Goal: Transaction & Acquisition: Purchase product/service

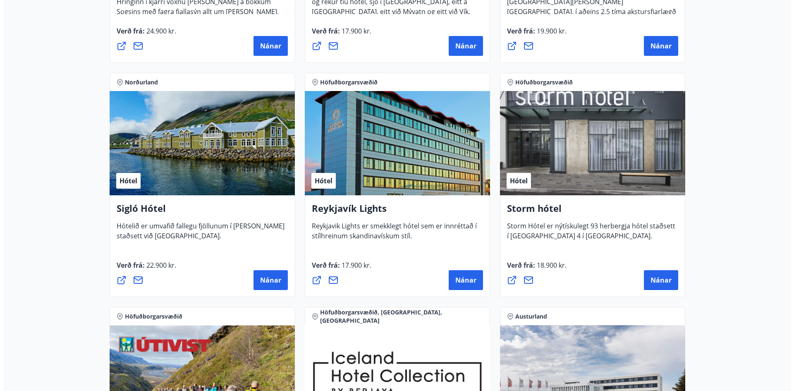
scroll to position [579, 0]
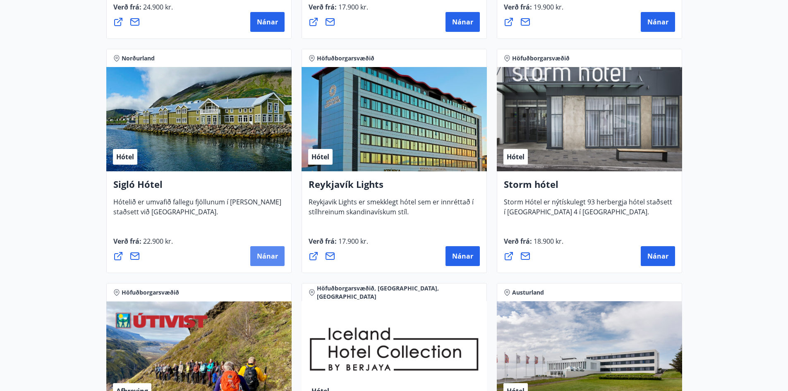
click at [259, 255] on span "Nánar" at bounding box center [267, 256] width 21 height 9
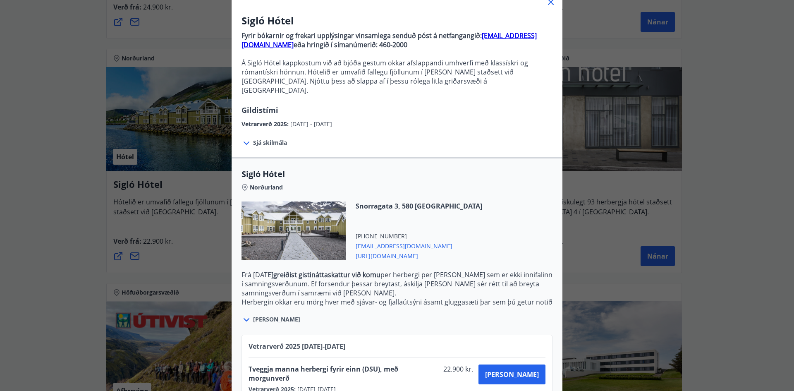
scroll to position [0, 0]
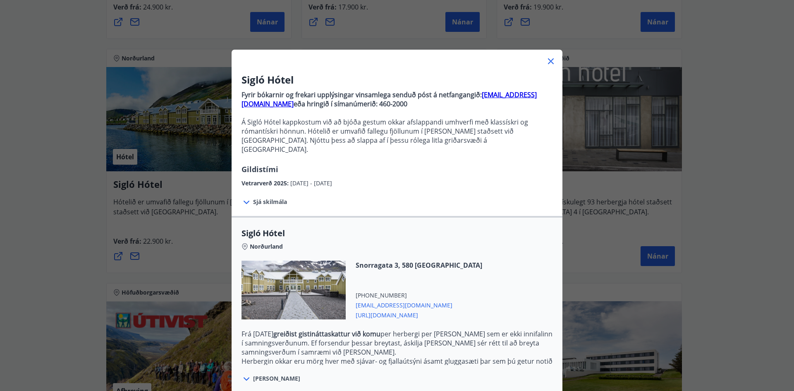
click at [548, 60] on icon at bounding box center [551, 61] width 10 height 10
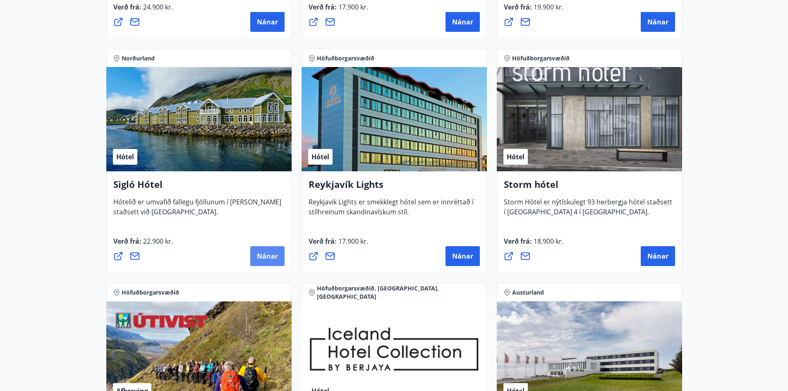
click at [269, 256] on span "Nánar" at bounding box center [267, 256] width 21 height 9
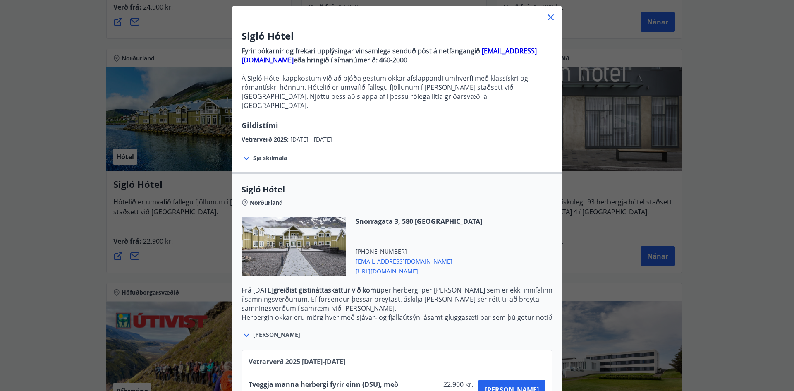
scroll to position [100, 0]
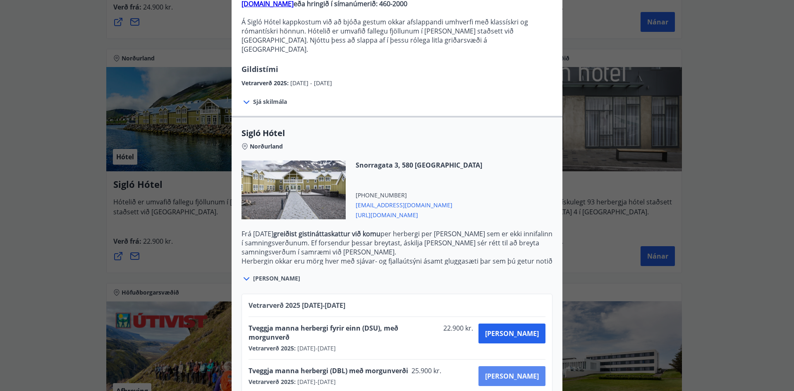
click at [528, 372] on span "[PERSON_NAME]" at bounding box center [512, 376] width 54 height 9
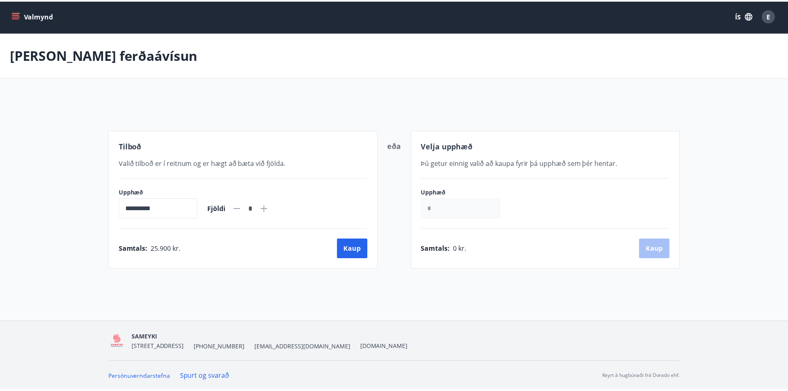
scroll to position [1, 0]
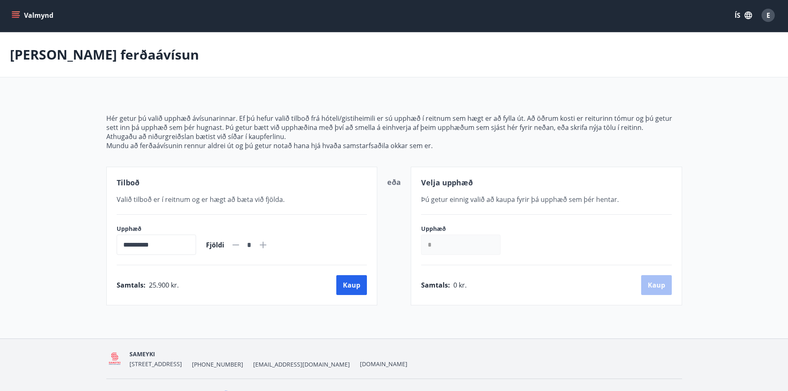
click at [268, 246] on icon at bounding box center [263, 245] width 10 height 10
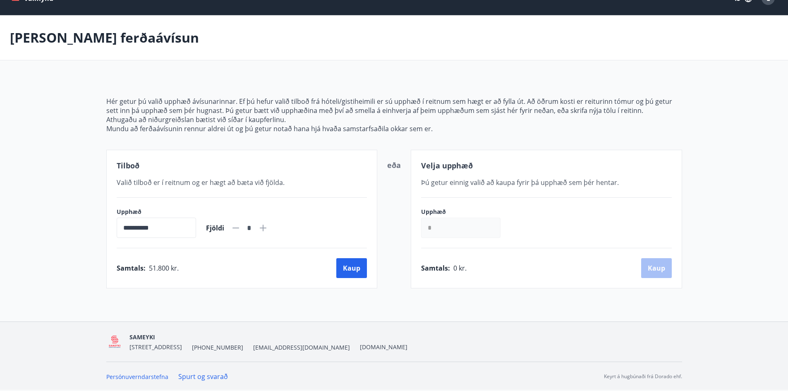
scroll to position [0, 0]
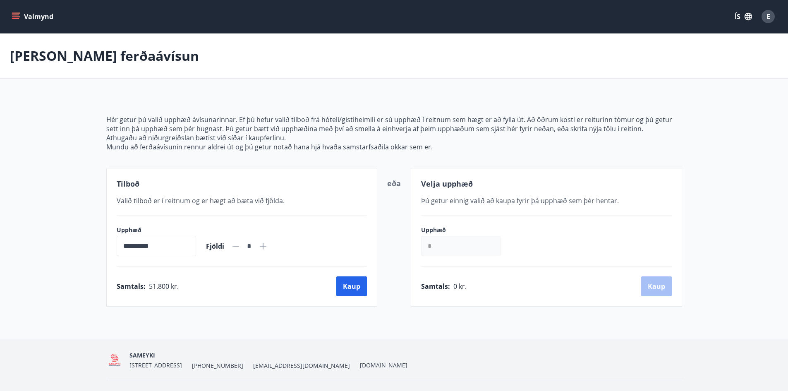
click at [14, 13] on icon "menu" at bounding box center [16, 13] width 9 height 1
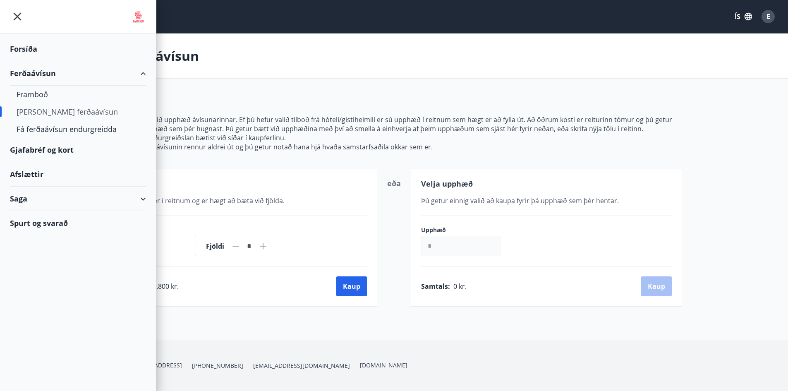
click at [14, 13] on icon "menu" at bounding box center [17, 16] width 15 height 15
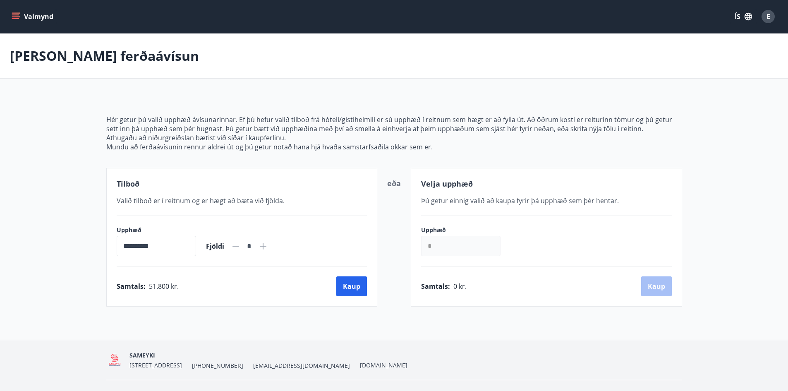
click at [241, 245] on icon at bounding box center [236, 246] width 10 height 10
type input "*"
click at [241, 245] on icon at bounding box center [236, 246] width 10 height 10
click at [354, 291] on button "Kaup" at bounding box center [351, 286] width 31 height 20
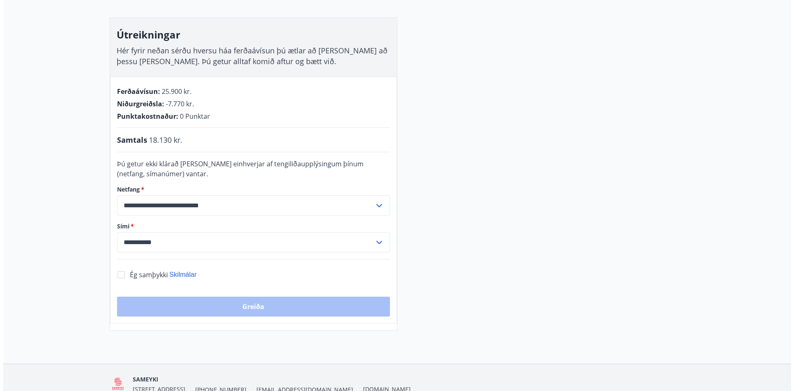
scroll to position [158, 0]
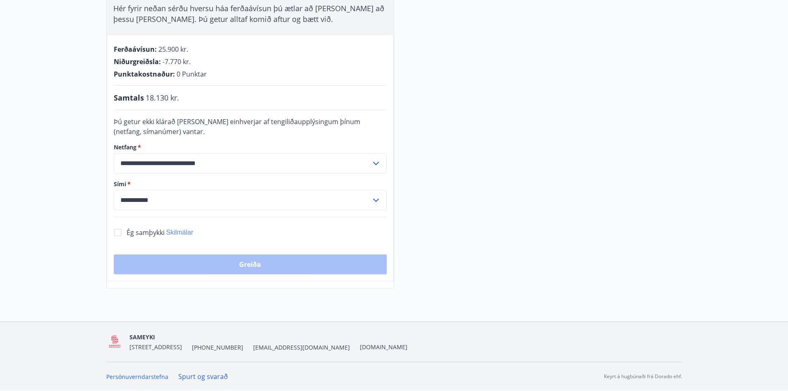
click at [186, 232] on span "Skilmálar" at bounding box center [179, 232] width 27 height 7
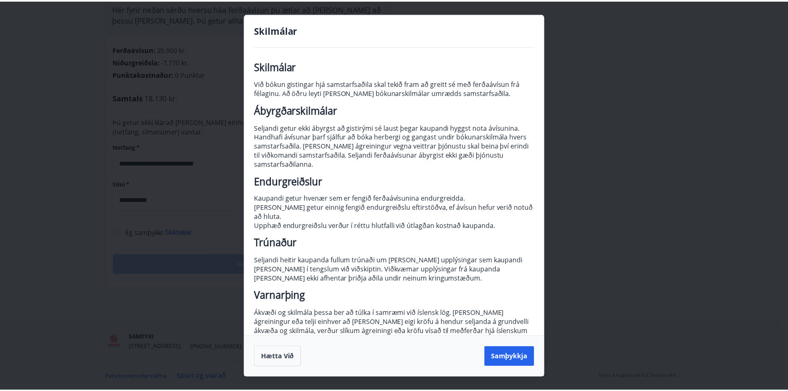
scroll to position [3, 0]
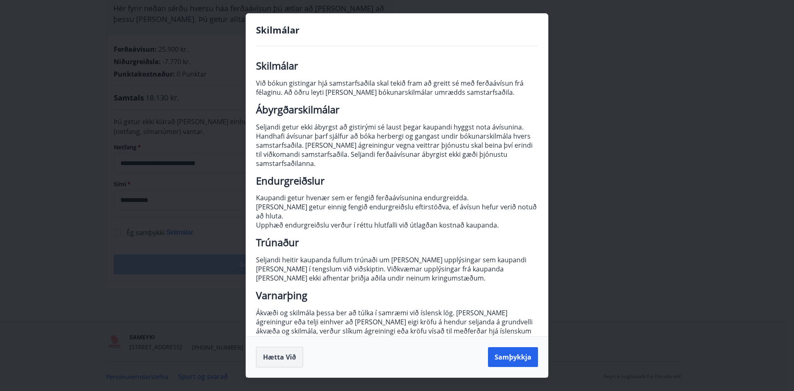
click at [286, 359] on button "Hætta við" at bounding box center [279, 357] width 47 height 21
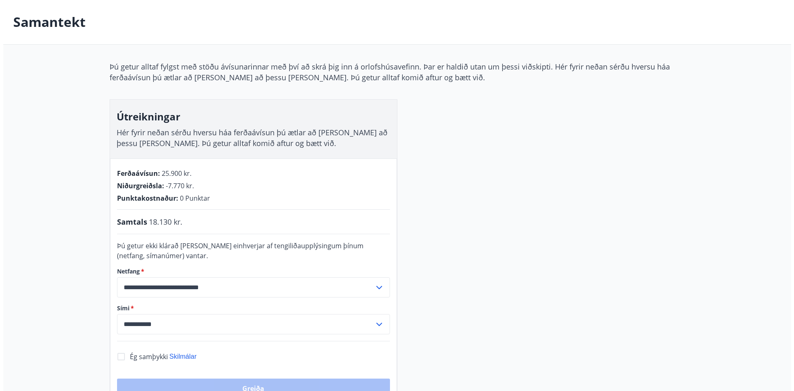
scroll to position [0, 0]
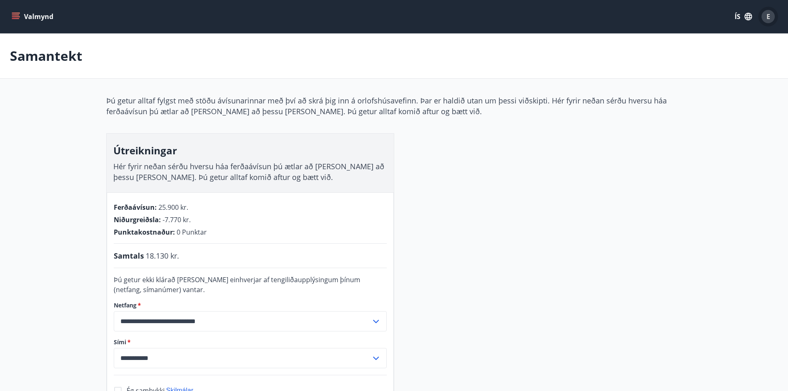
click at [771, 18] on div "E" at bounding box center [768, 16] width 13 height 13
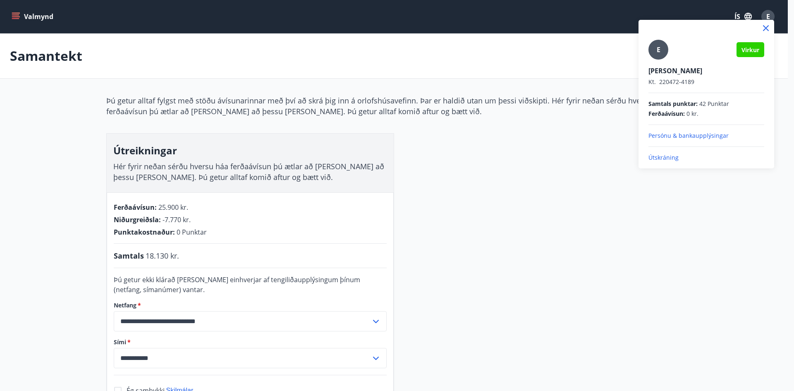
click at [666, 156] on p "Útskráning" at bounding box center [707, 158] width 116 height 8
